Goal: Information Seeking & Learning: Learn about a topic

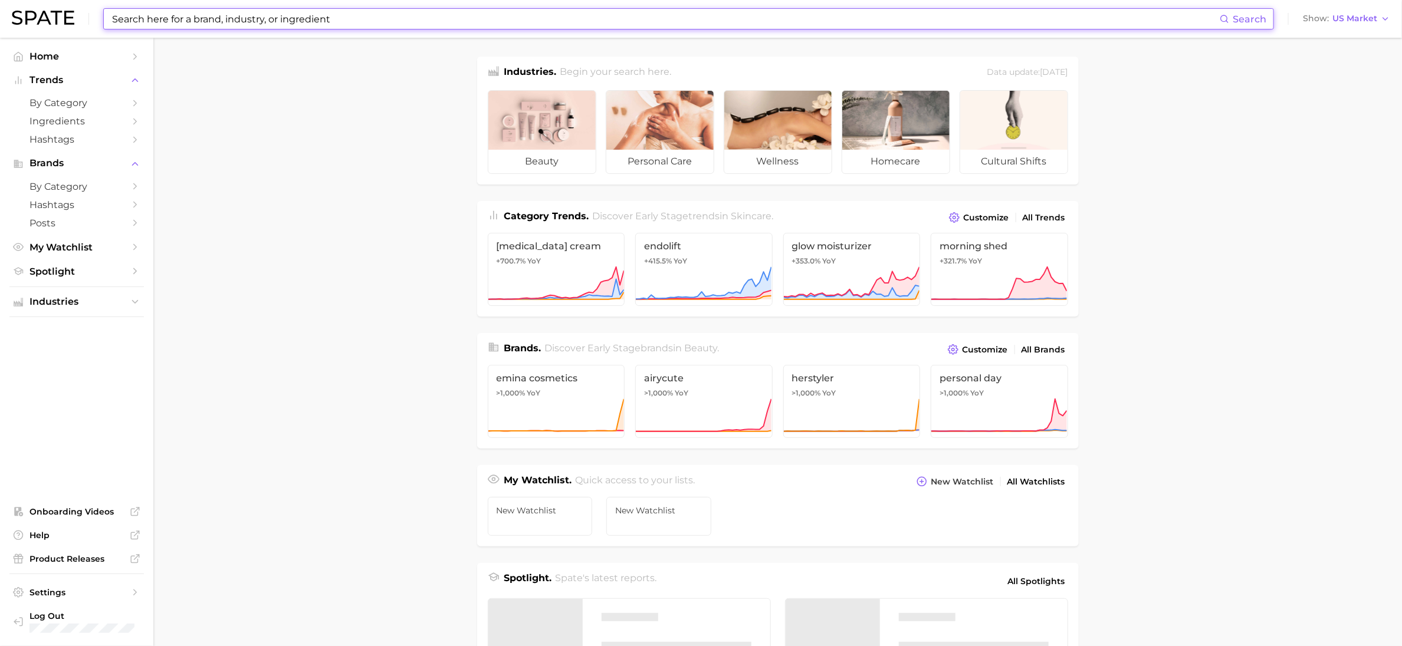
click at [496, 19] on input at bounding box center [665, 19] width 1109 height 20
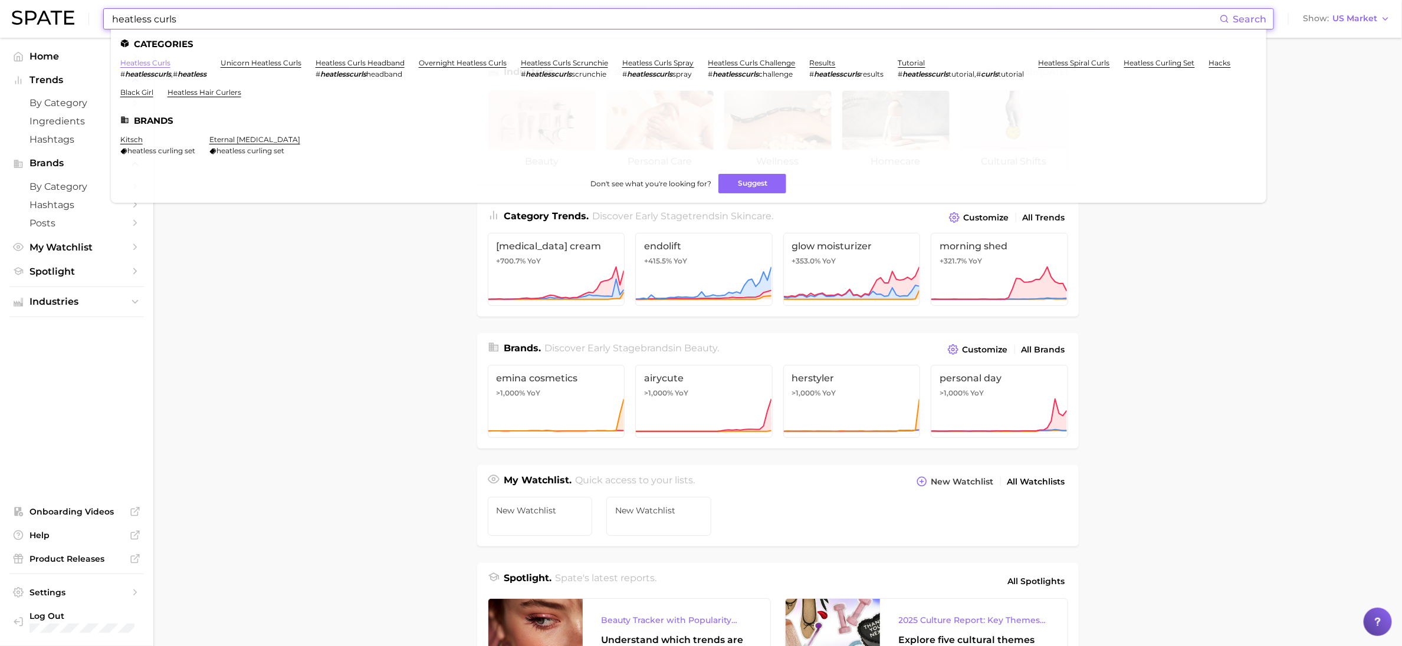
type input "heatless curls"
click at [163, 63] on link "heatless curls" at bounding box center [145, 62] width 50 height 9
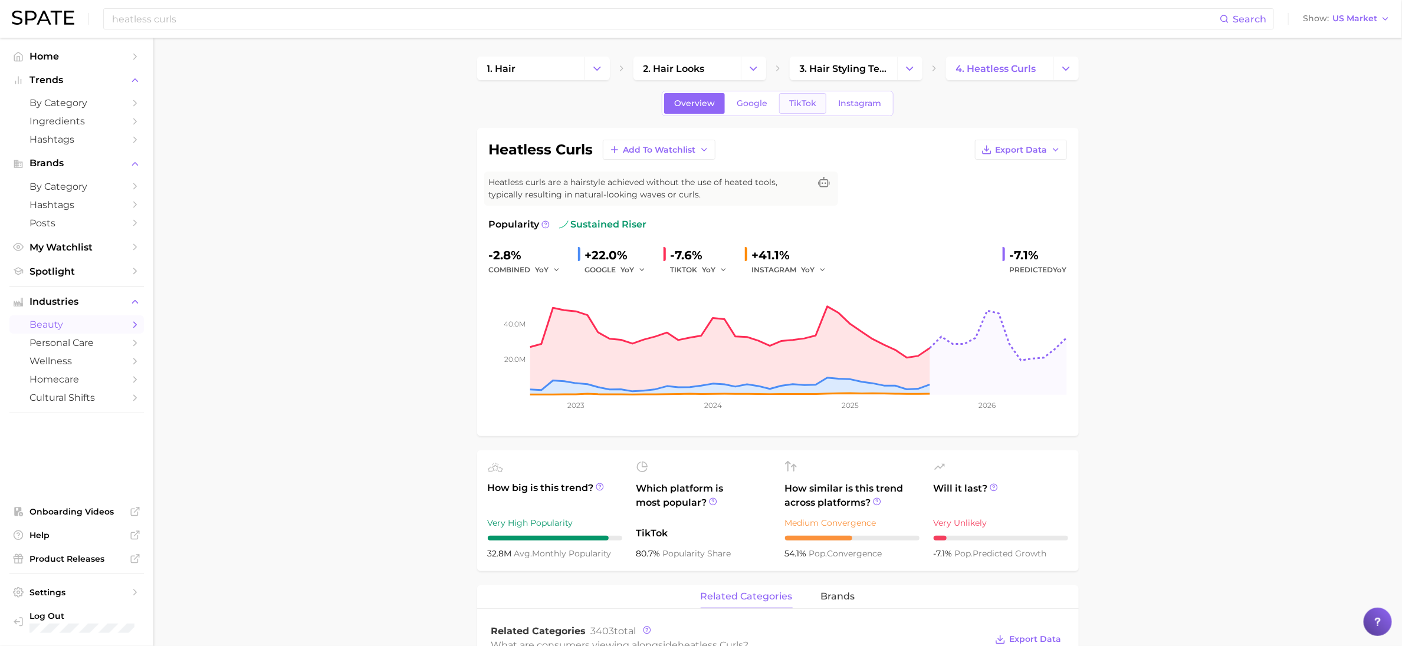
click at [810, 104] on span "TikTok" at bounding box center [802, 104] width 27 height 10
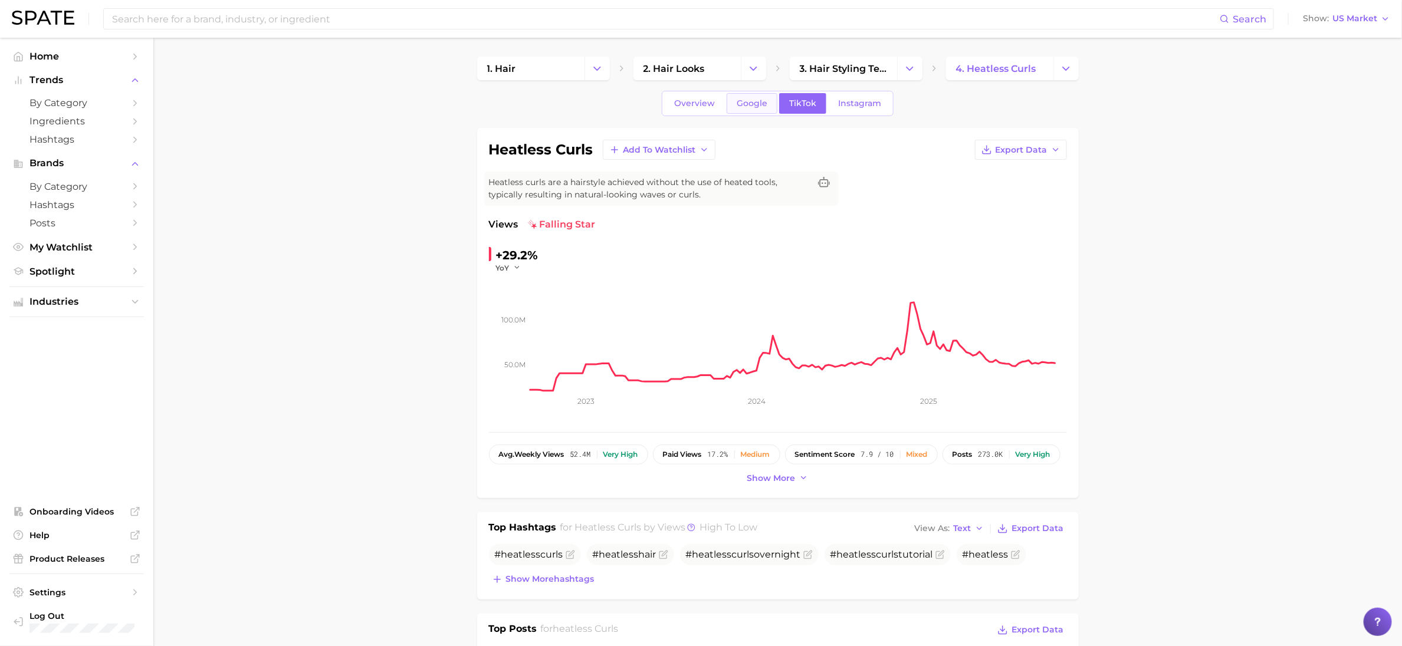
click at [756, 101] on span "Google" at bounding box center [752, 104] width 31 height 10
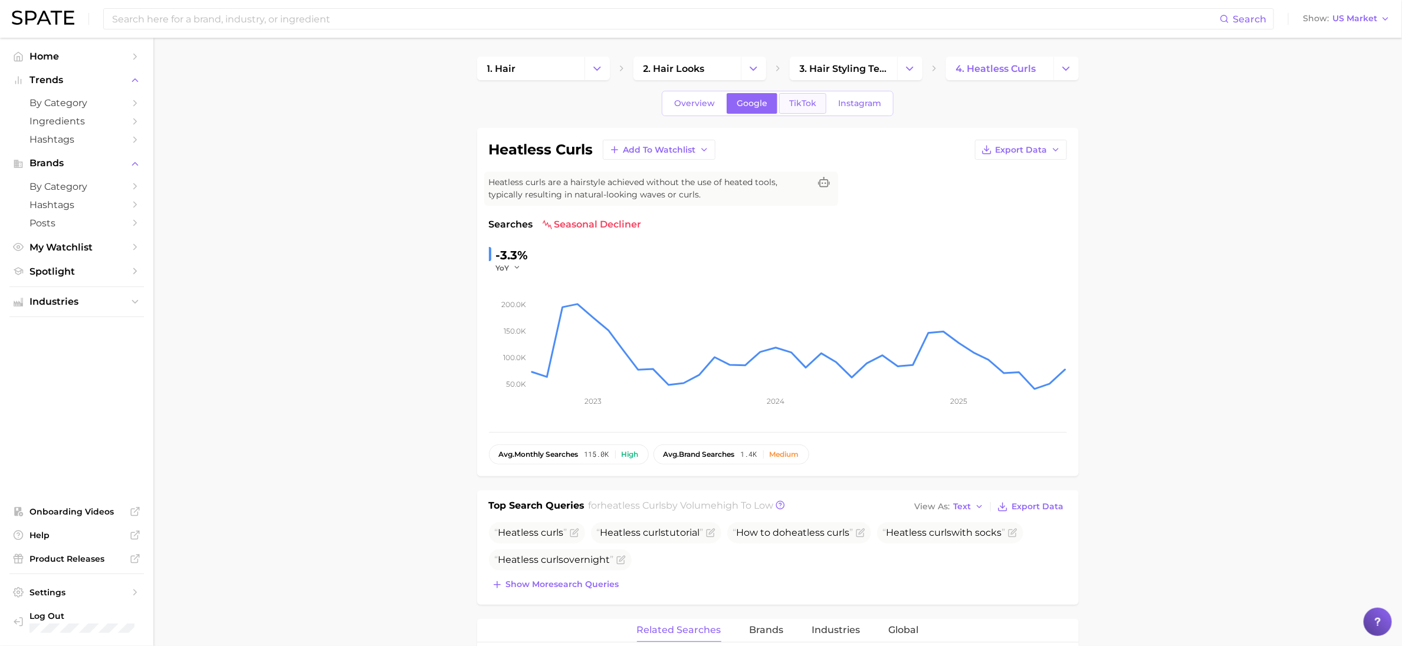
click at [799, 103] on span "TikTok" at bounding box center [802, 104] width 27 height 10
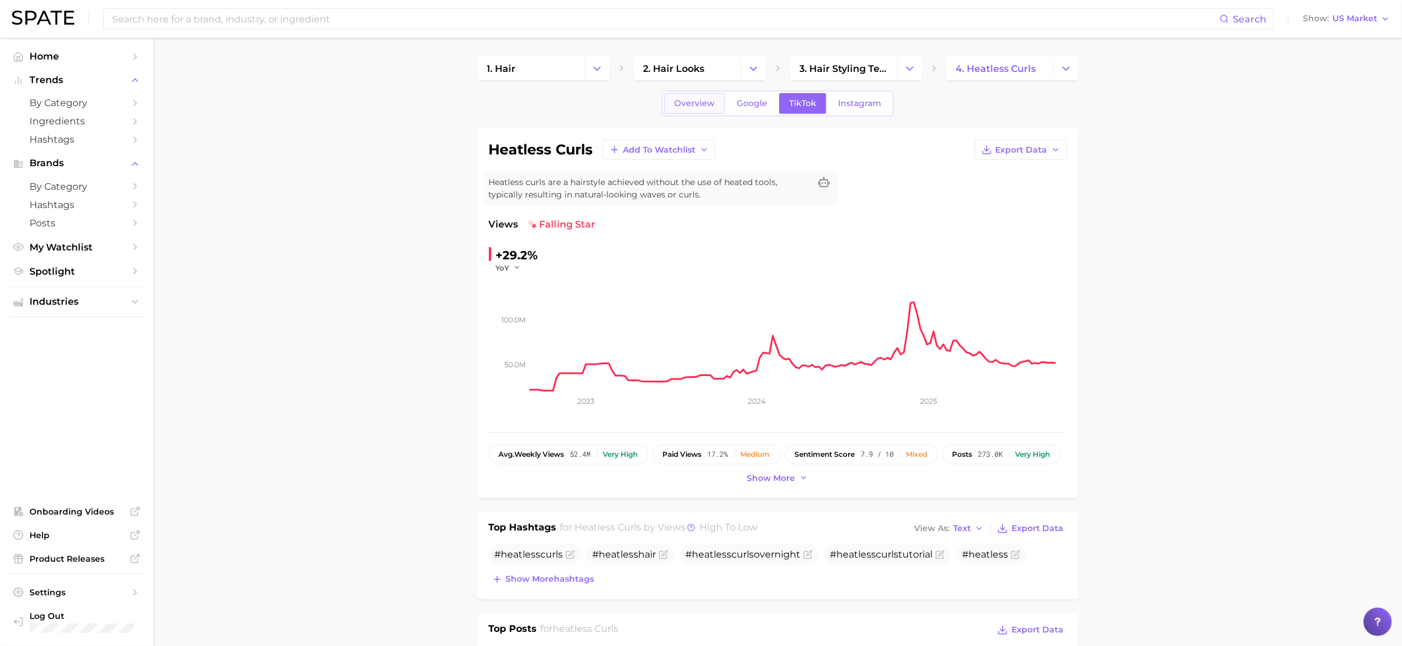
click at [694, 110] on link "Overview" at bounding box center [694, 103] width 61 height 21
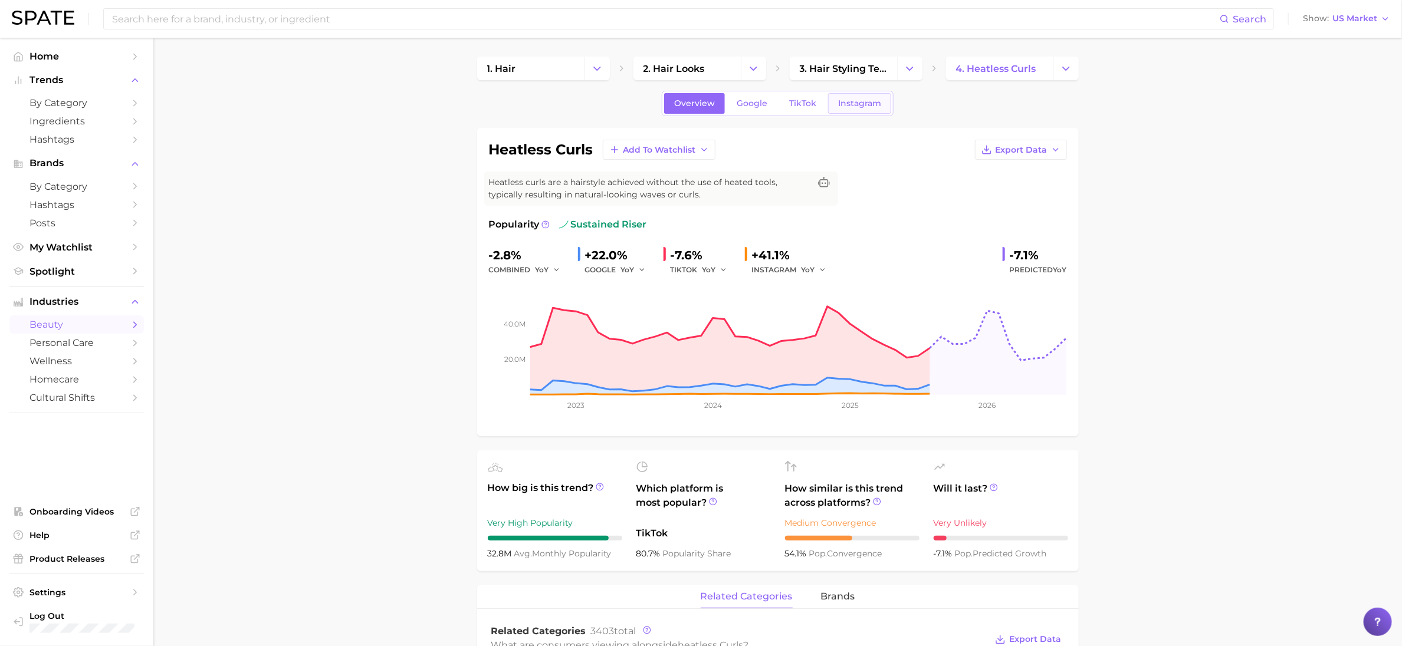
click at [868, 100] on span "Instagram" at bounding box center [859, 104] width 43 height 10
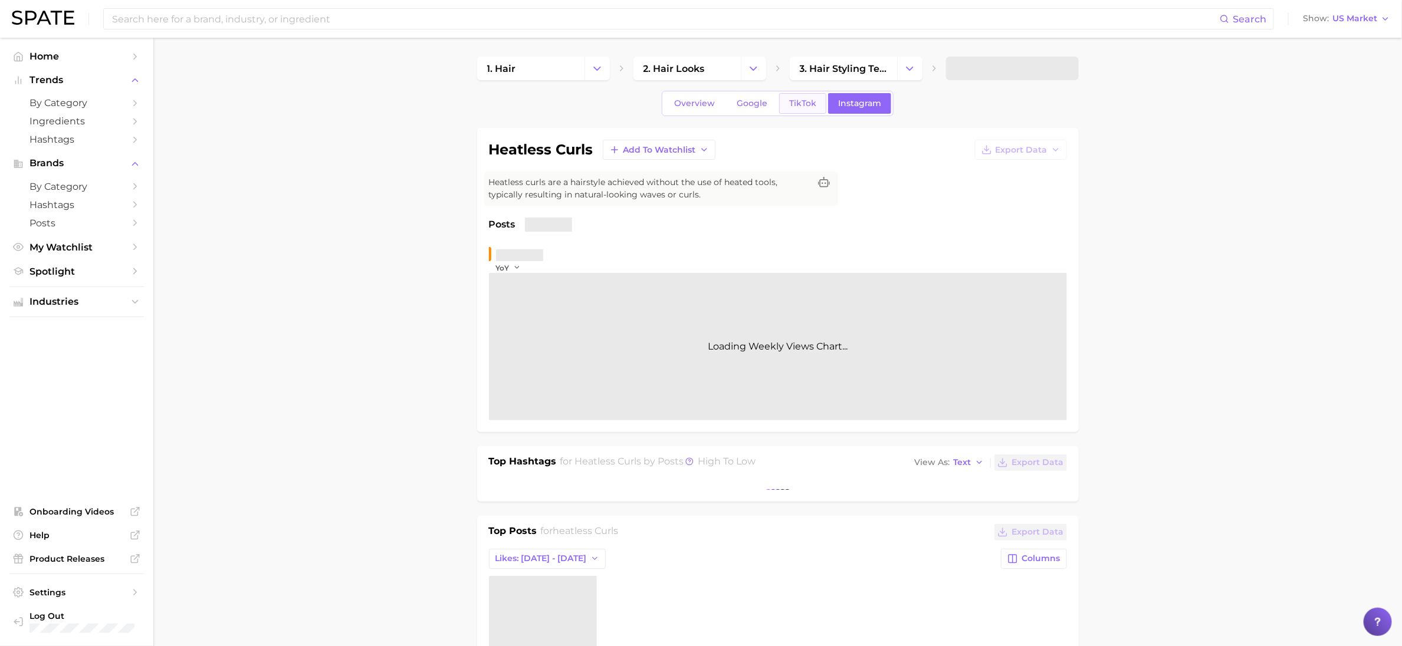
click at [809, 103] on span "TikTok" at bounding box center [802, 104] width 27 height 10
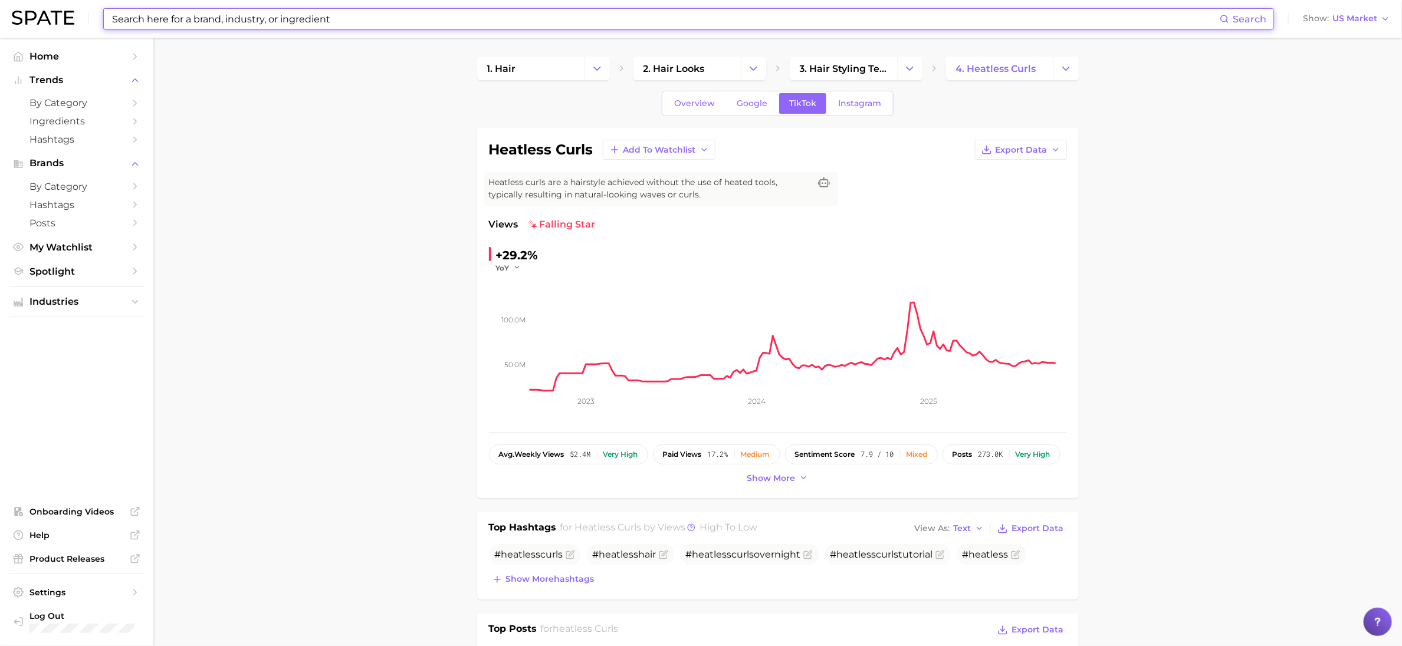
click at [422, 18] on input at bounding box center [665, 19] width 1109 height 20
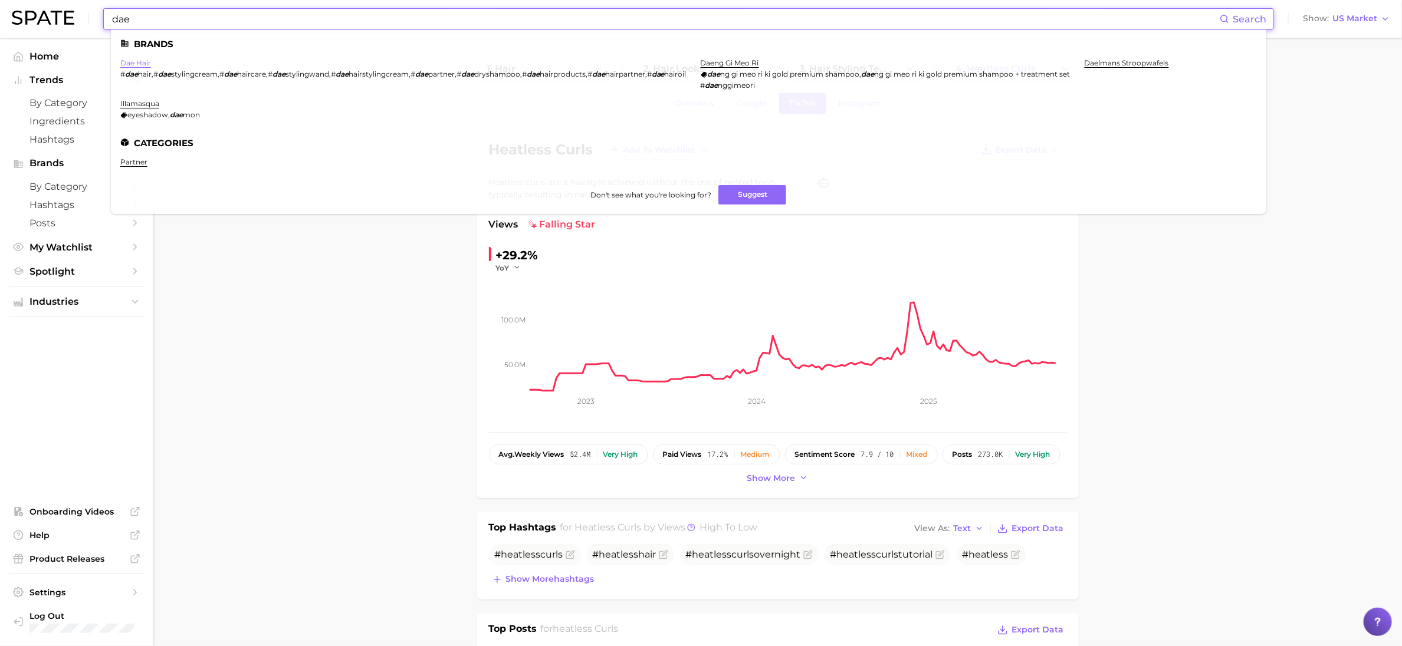
type input "dae"
click at [145, 66] on link "dae hair" at bounding box center [135, 62] width 31 height 9
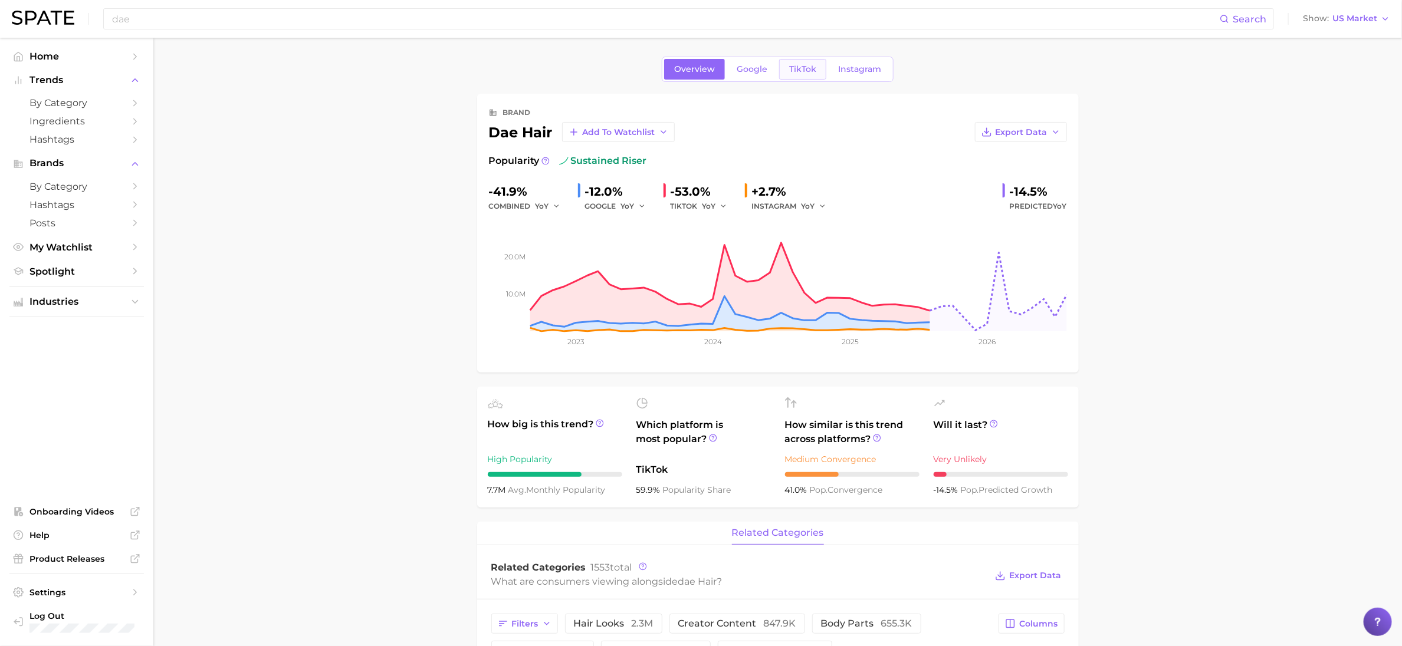
click at [793, 64] on link "TikTok" at bounding box center [802, 69] width 47 height 21
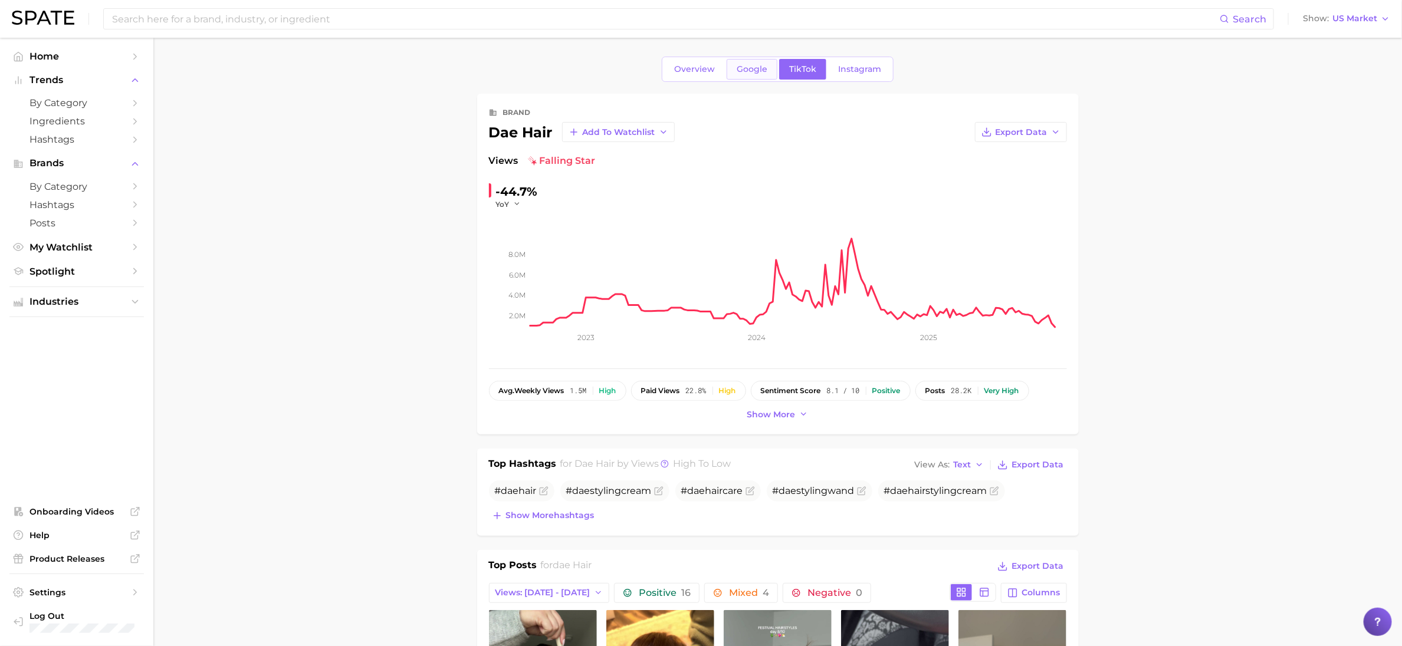
click at [756, 65] on span "Google" at bounding box center [752, 69] width 31 height 10
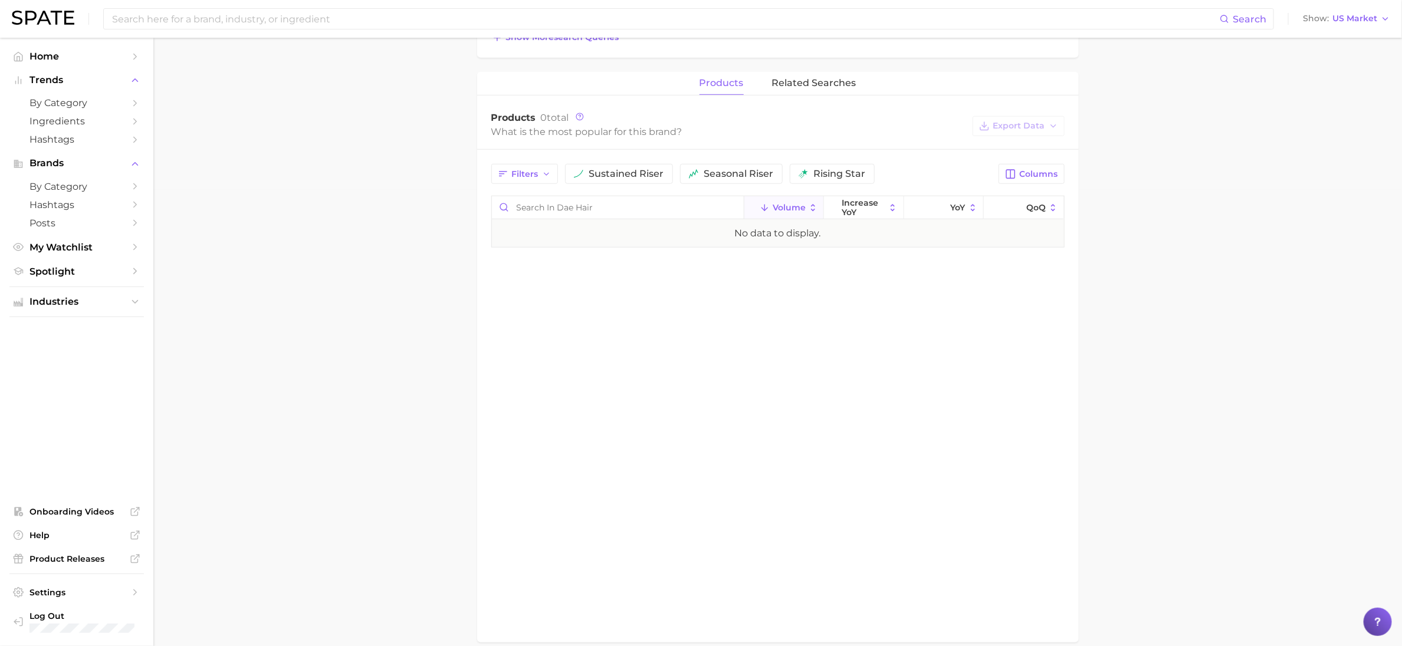
scroll to position [425, 0]
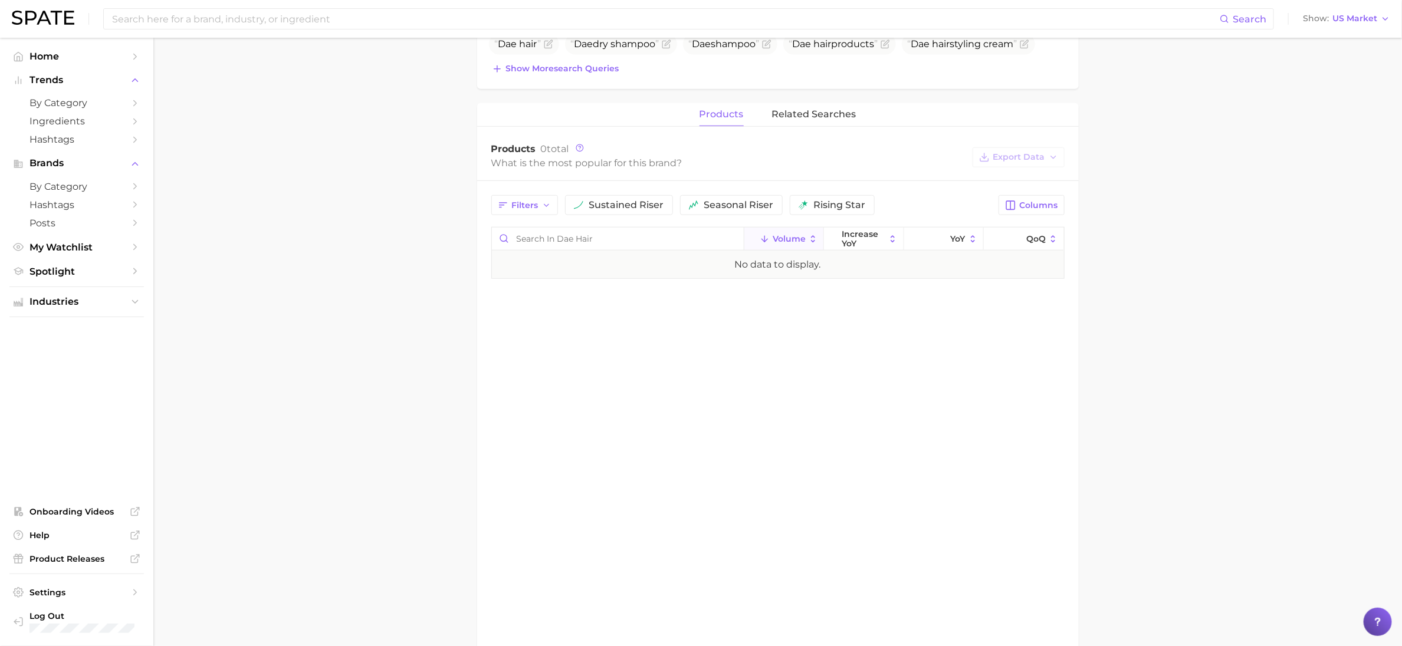
click at [728, 112] on span "products" at bounding box center [722, 114] width 44 height 11
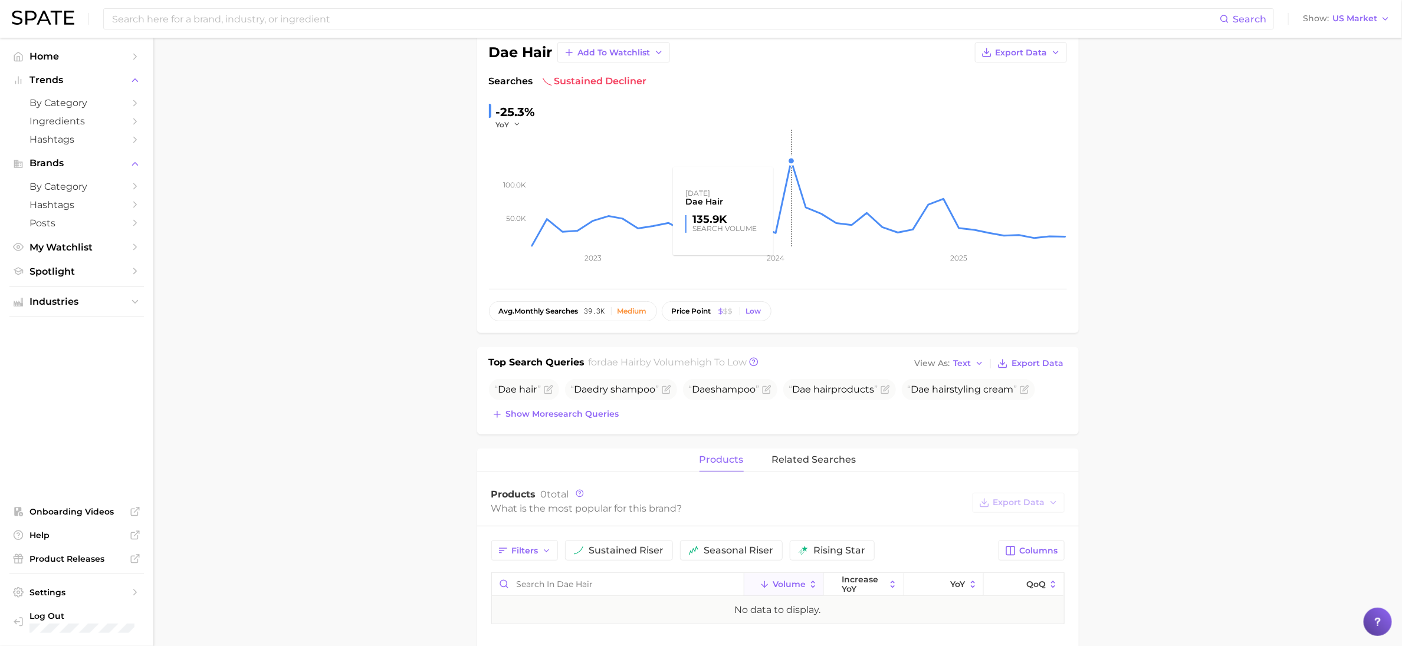
scroll to position [0, 0]
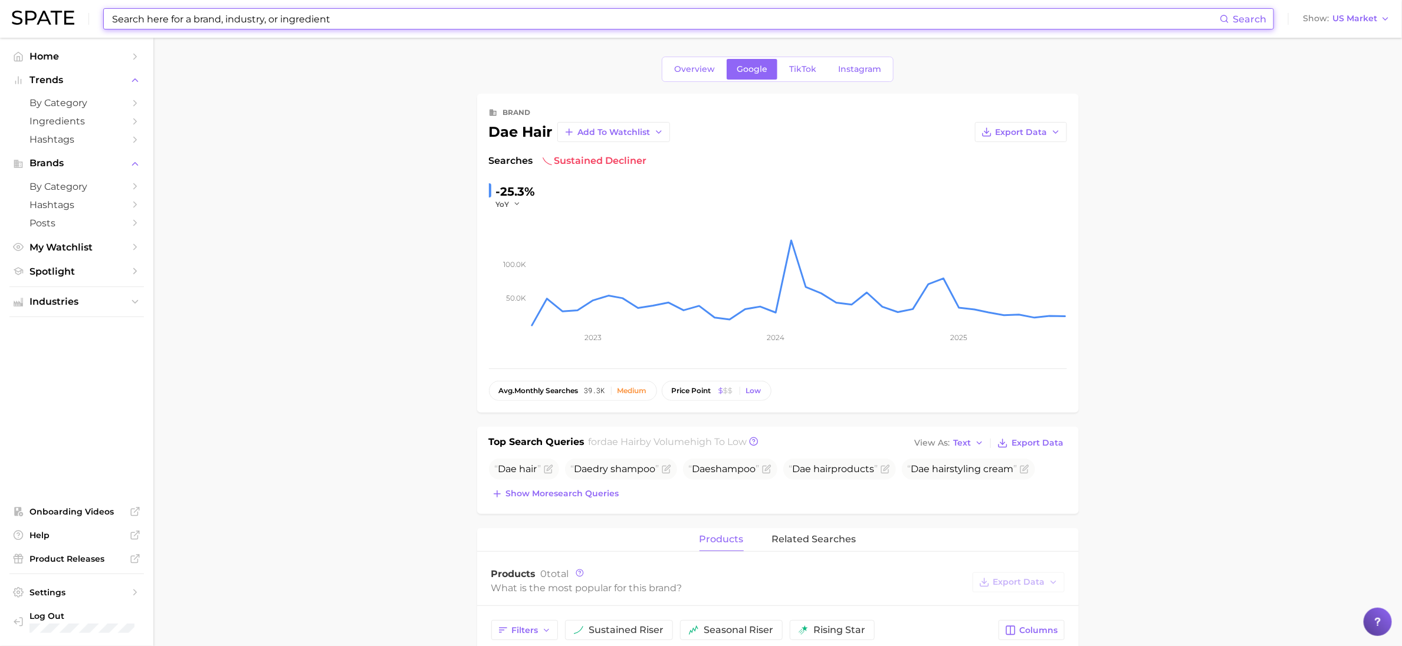
click at [595, 19] on input at bounding box center [665, 19] width 1109 height 20
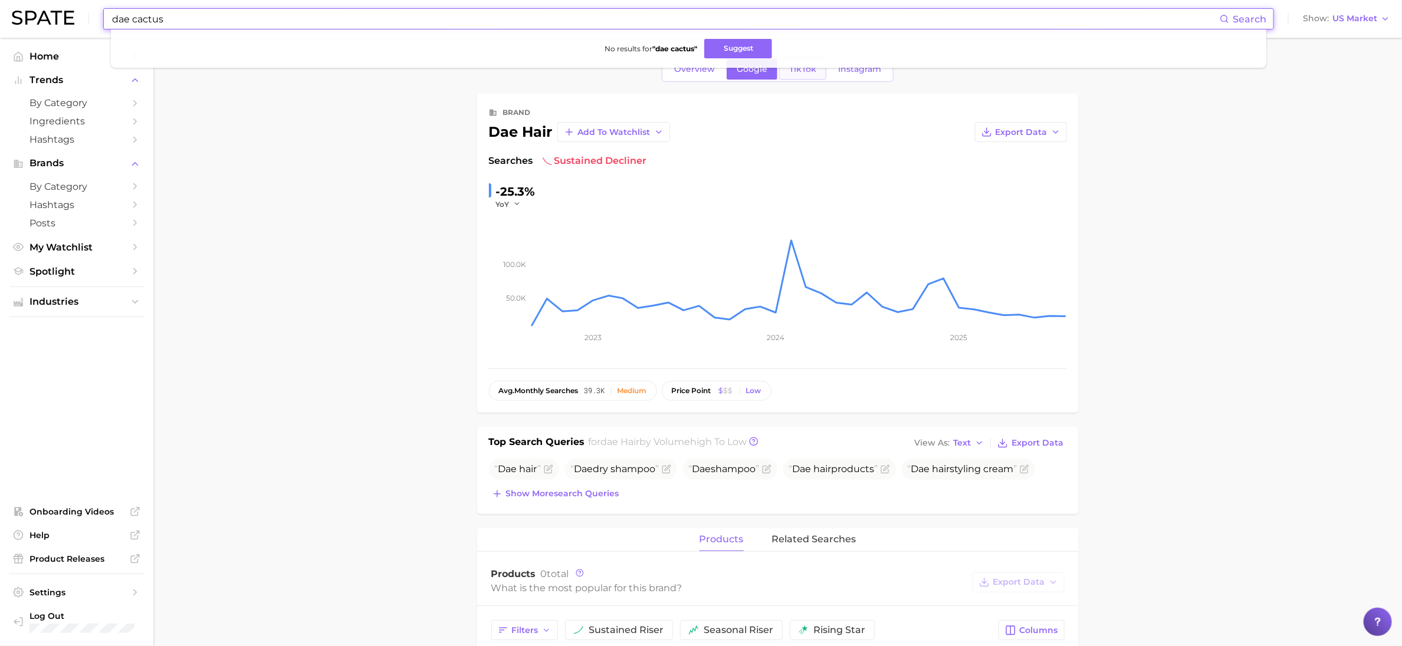
type input "dae cactus"
click at [804, 71] on span "TikTok" at bounding box center [802, 69] width 27 height 10
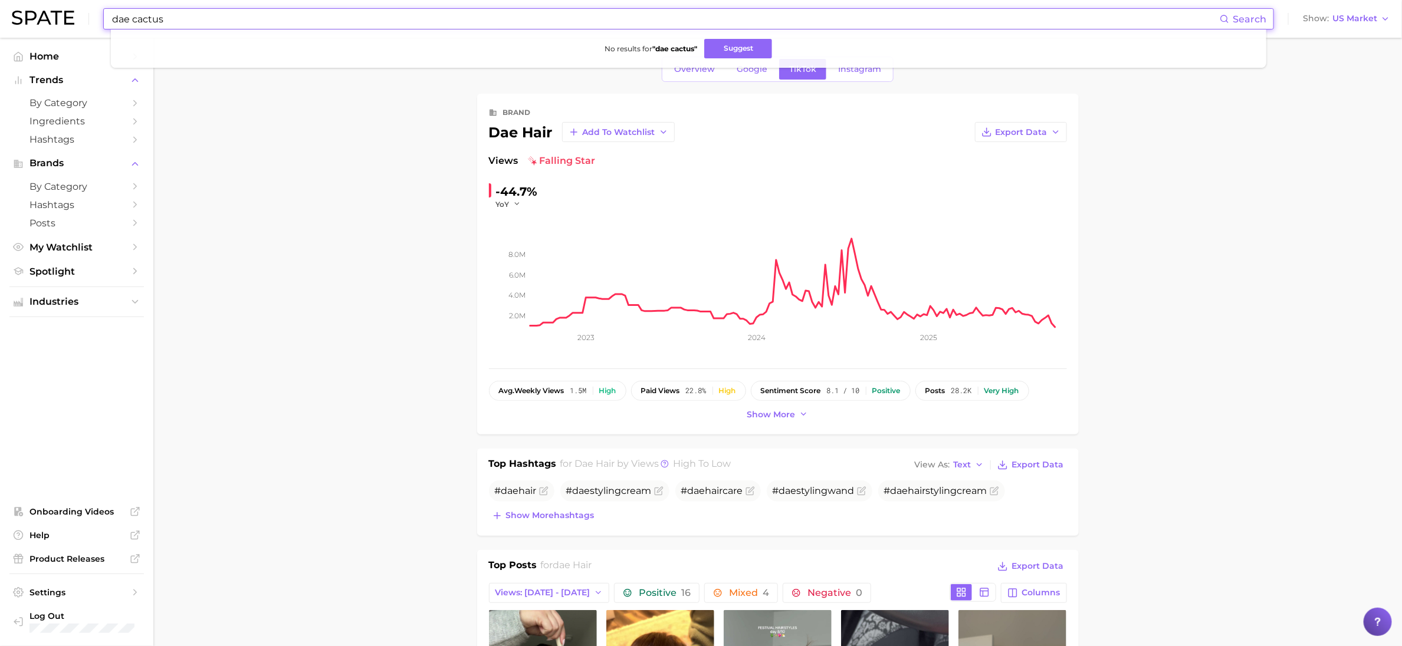
click at [425, 20] on input "dae cactus" at bounding box center [665, 19] width 1109 height 20
